Goal: Task Accomplishment & Management: Manage account settings

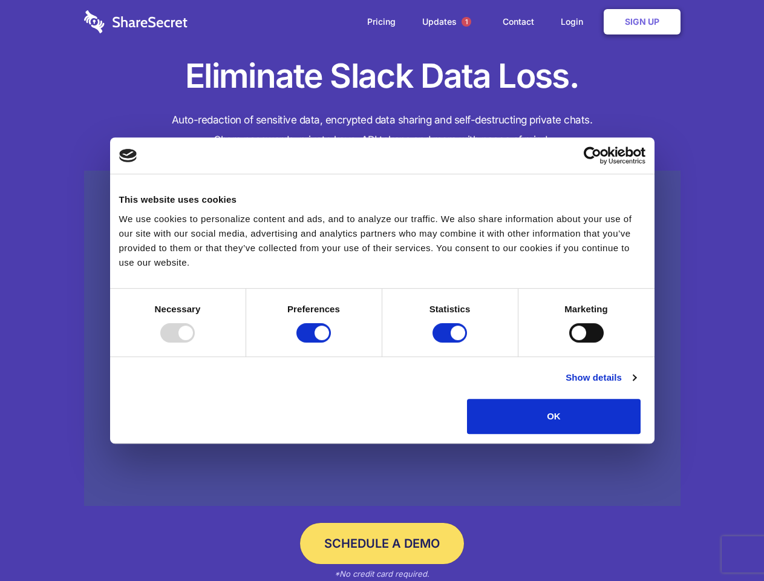
click at [195, 342] on div at bounding box center [177, 332] width 34 height 19
click at [331, 342] on input "Preferences" at bounding box center [313, 332] width 34 height 19
checkbox input "false"
click at [451, 342] on input "Statistics" at bounding box center [450, 332] width 34 height 19
checkbox input "false"
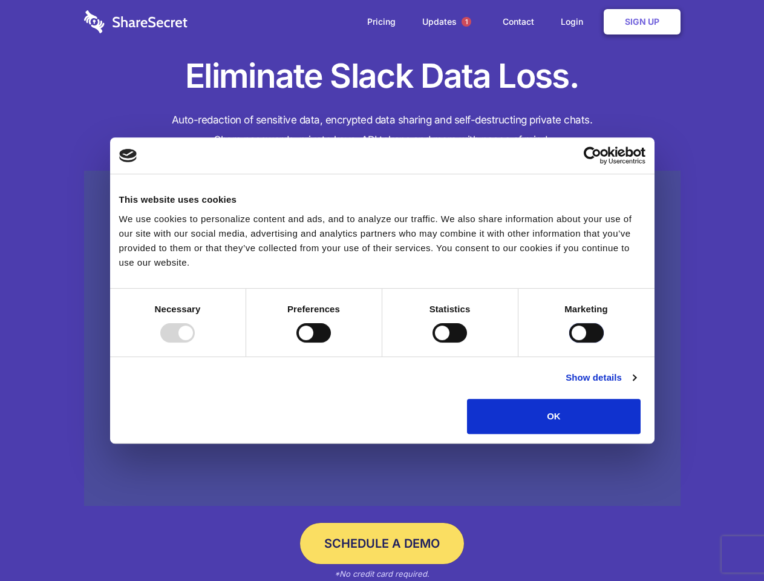
click at [569, 342] on input "Marketing" at bounding box center [586, 332] width 34 height 19
checkbox input "true"
